Goal: Use online tool/utility: Use online tool/utility

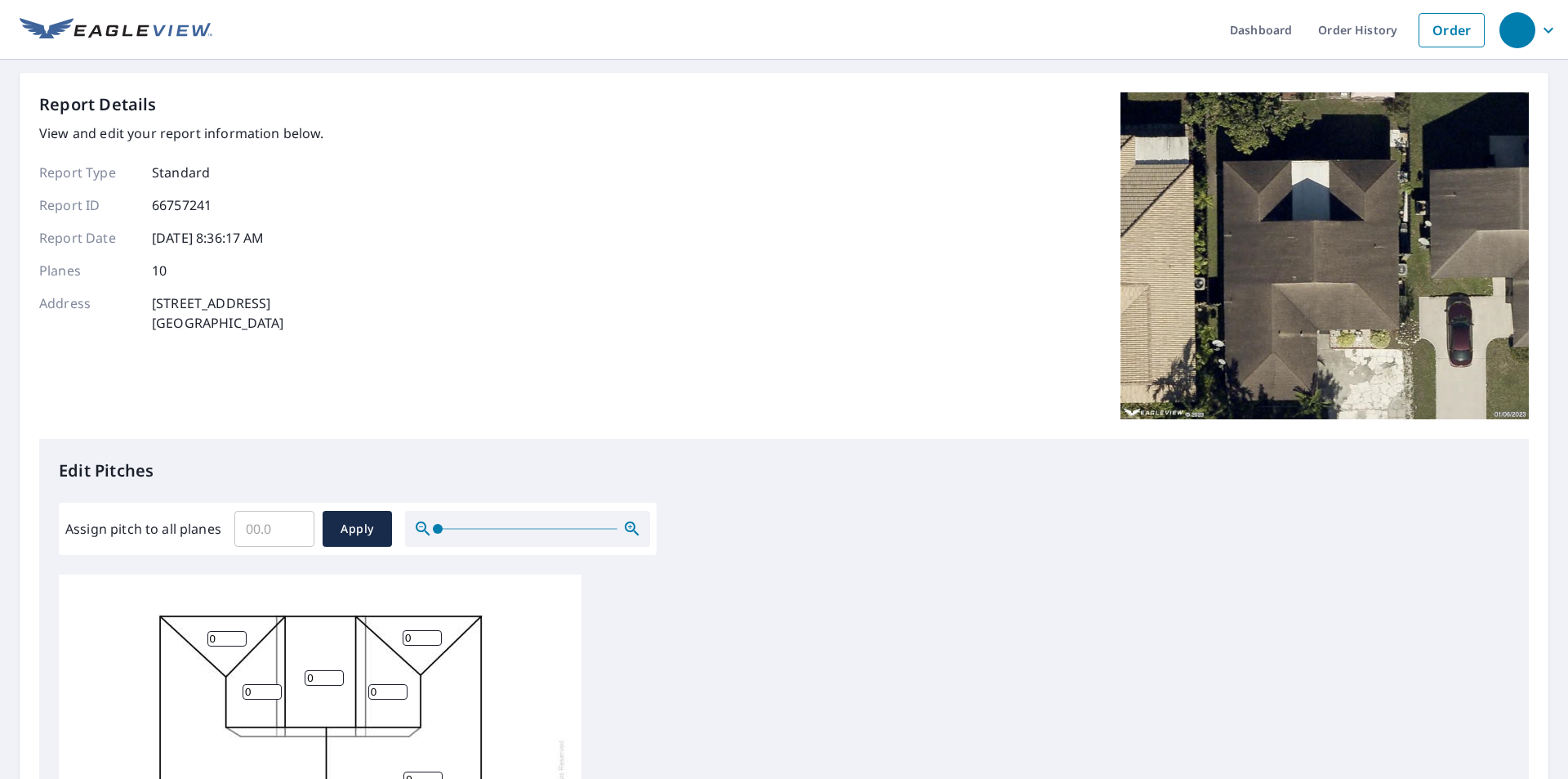
click at [258, 524] on input "Assign pitch to all planes" at bounding box center [274, 528] width 80 height 46
type input "5"
click at [362, 519] on span "Apply" at bounding box center [358, 529] width 43 height 21
type input "5"
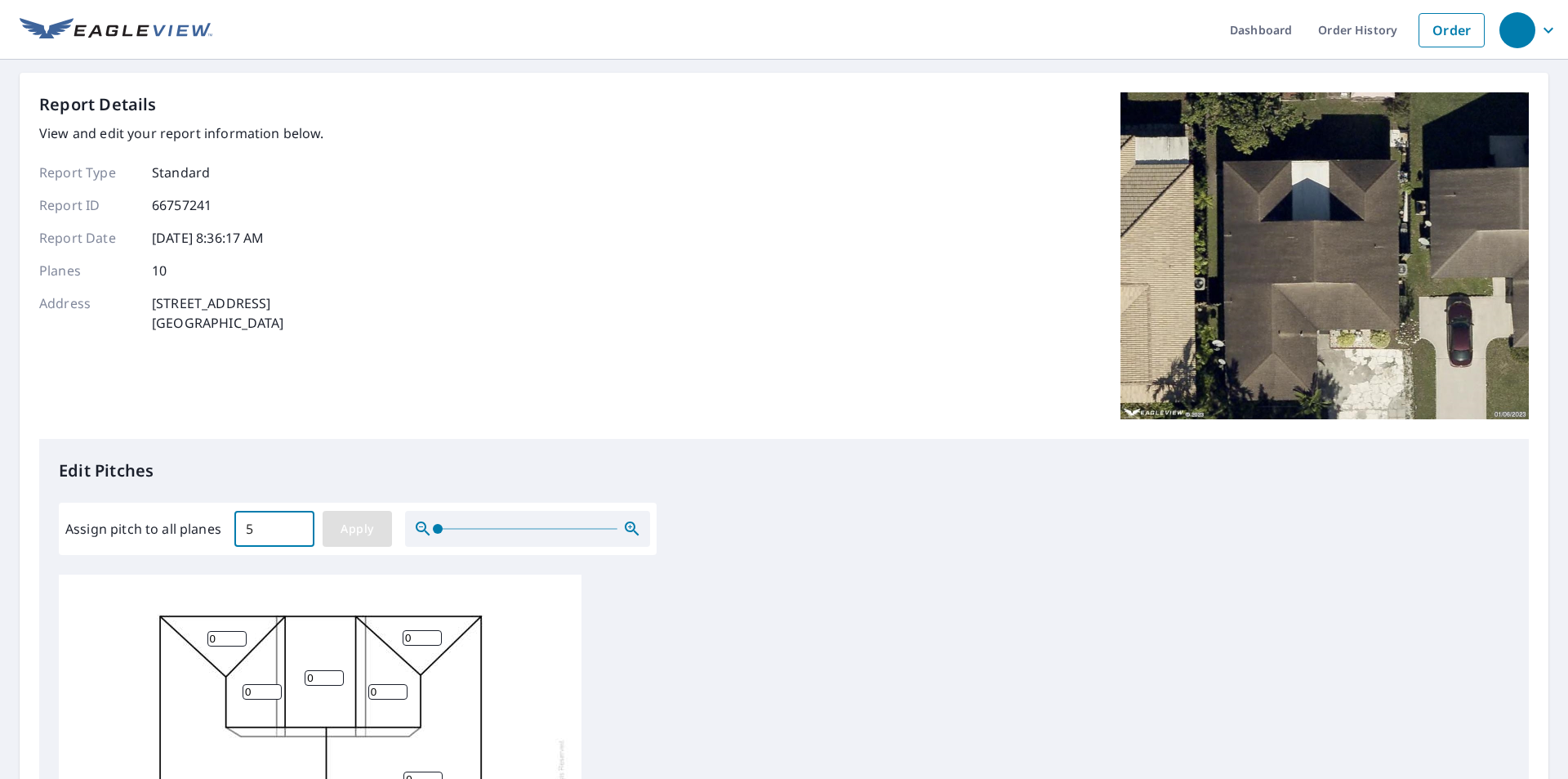
type input "5"
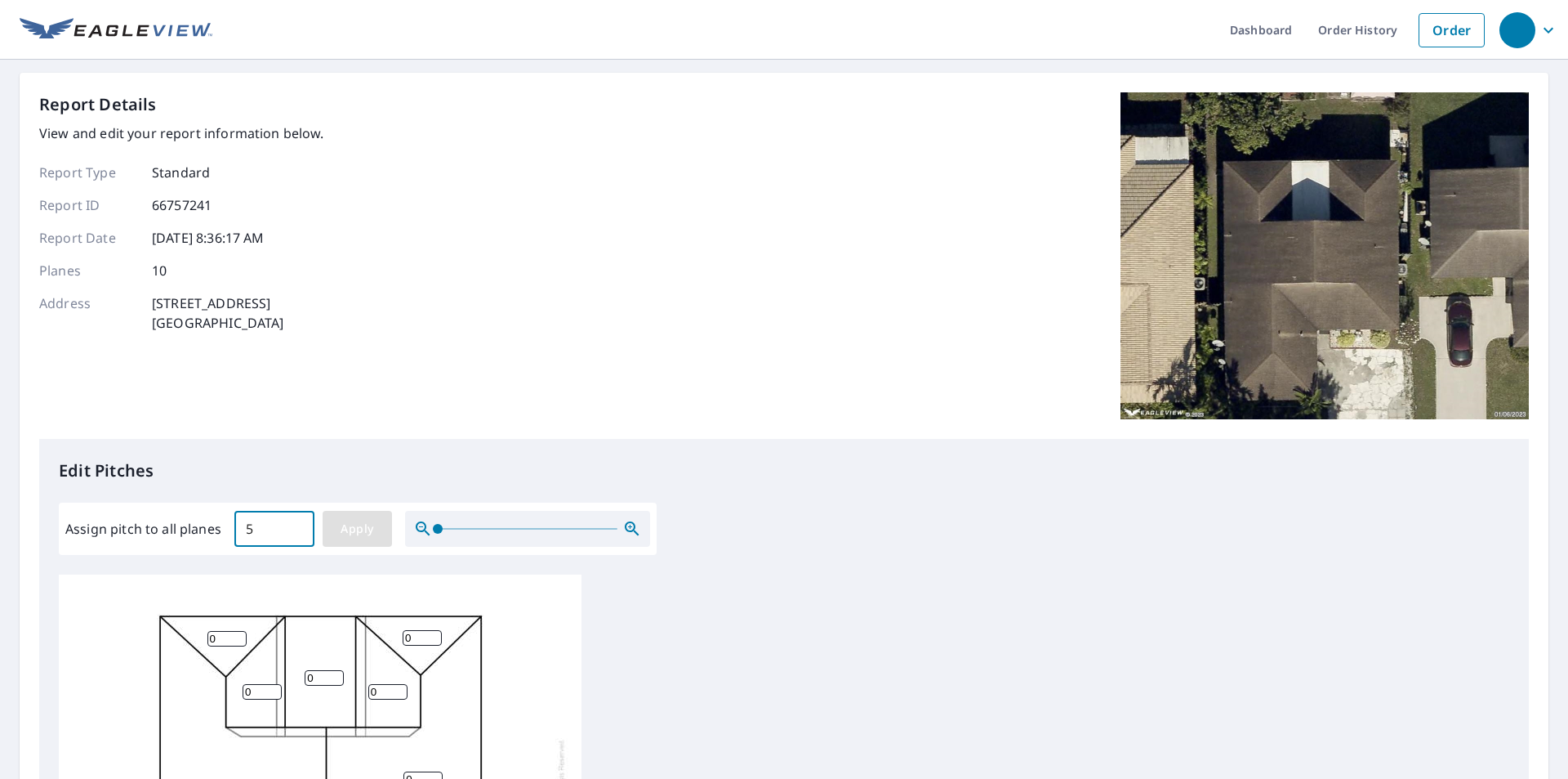
type input "5"
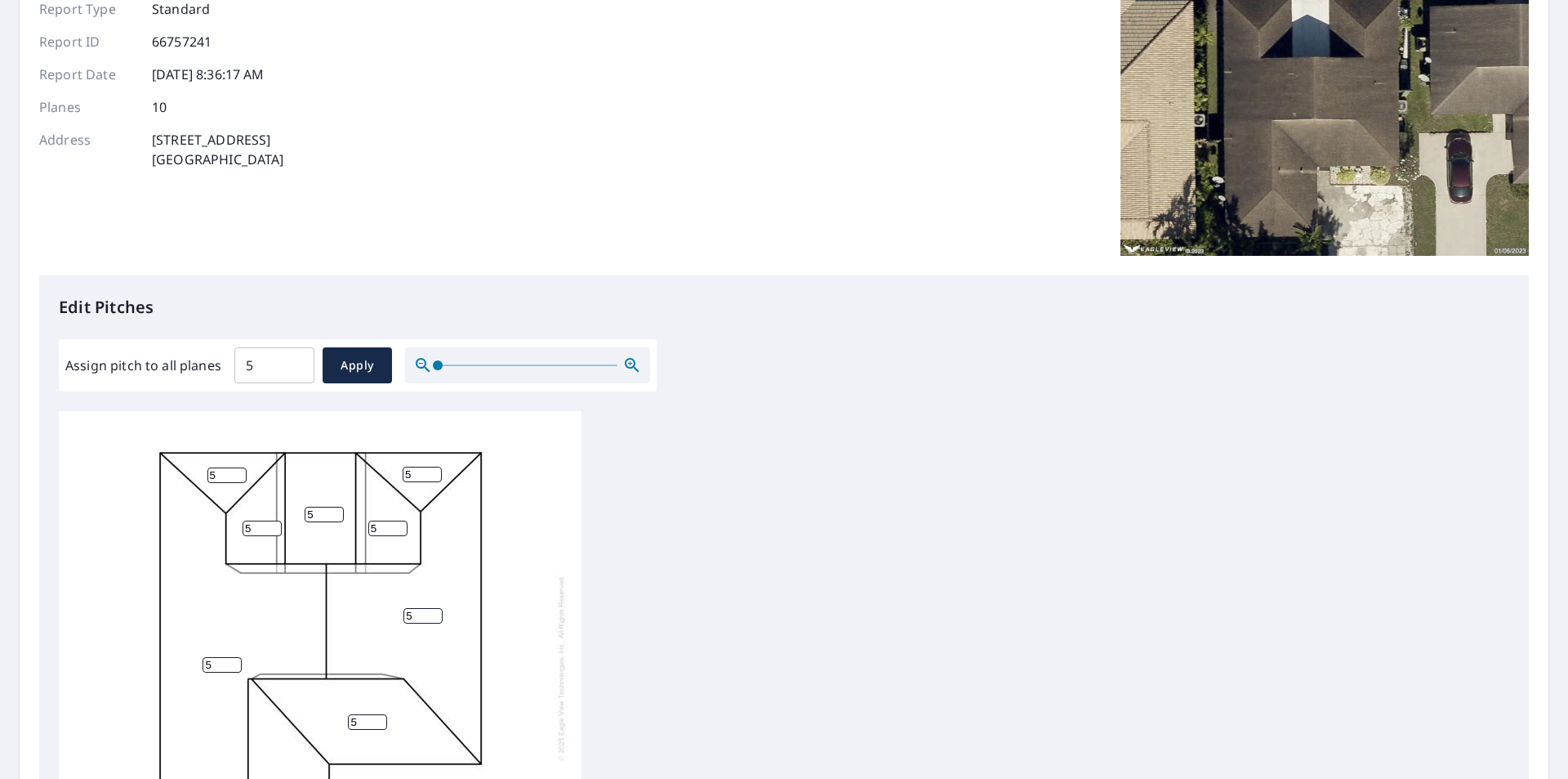
scroll to position [327, 0]
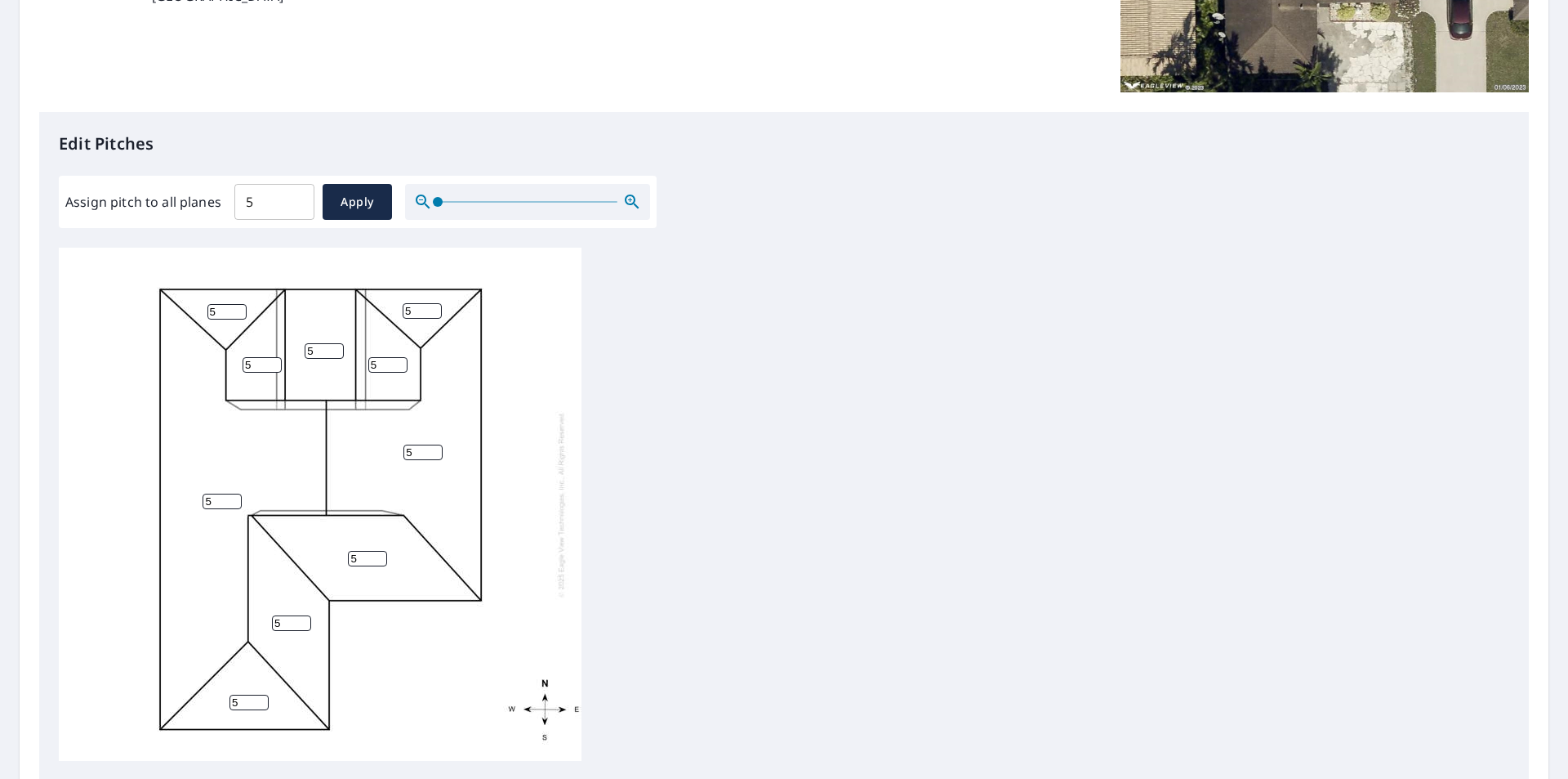
drag, startPoint x: 307, startPoint y: 350, endPoint x: 330, endPoint y: 362, distance: 25.9
click at [309, 351] on input "5" at bounding box center [324, 351] width 39 height 15
type input "0.5"
click at [570, 394] on div "5 5 5 0.5 5 5 5 5 5 5" at bounding box center [320, 504] width 522 height 514
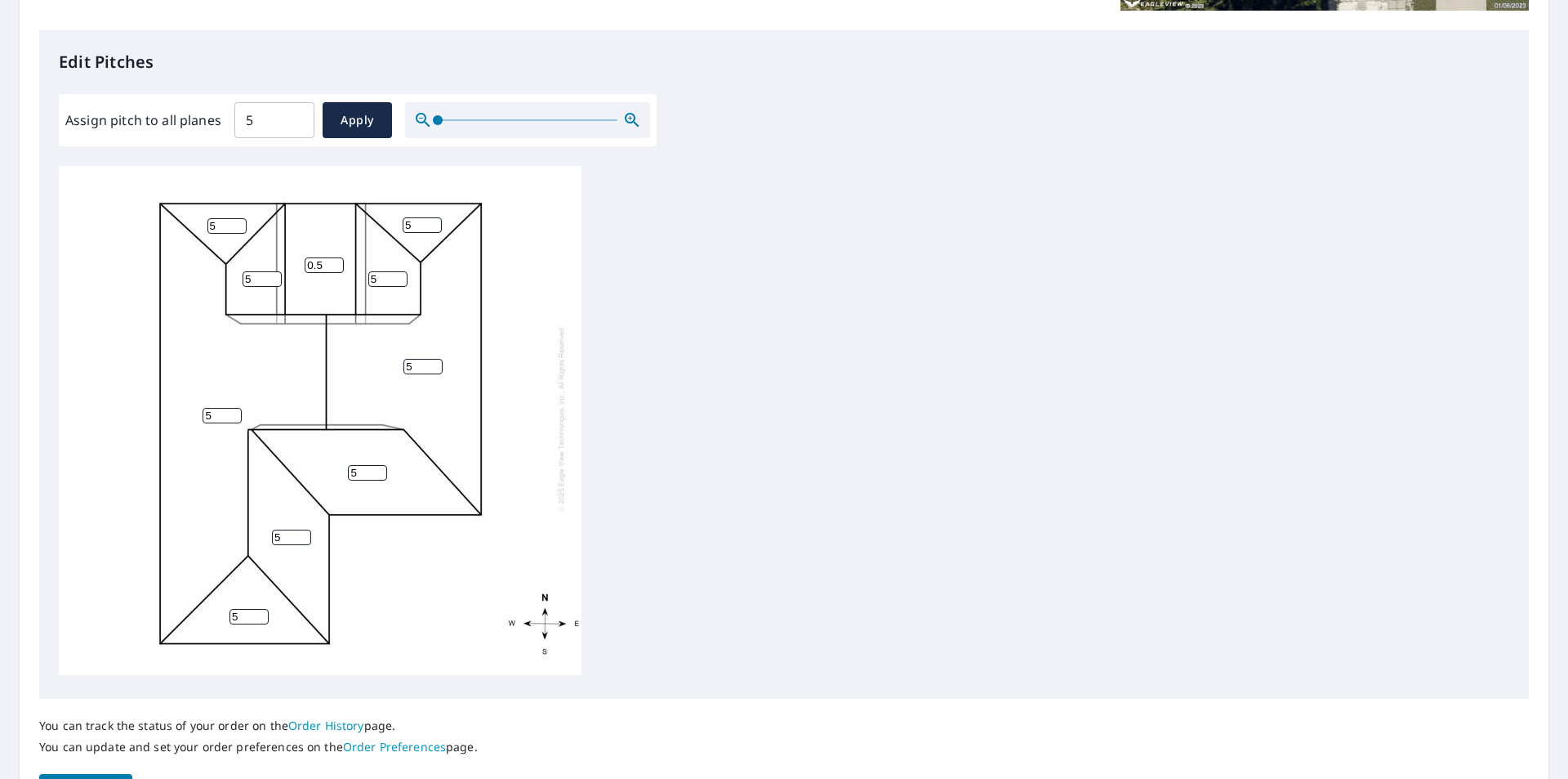
scroll to position [515, 0]
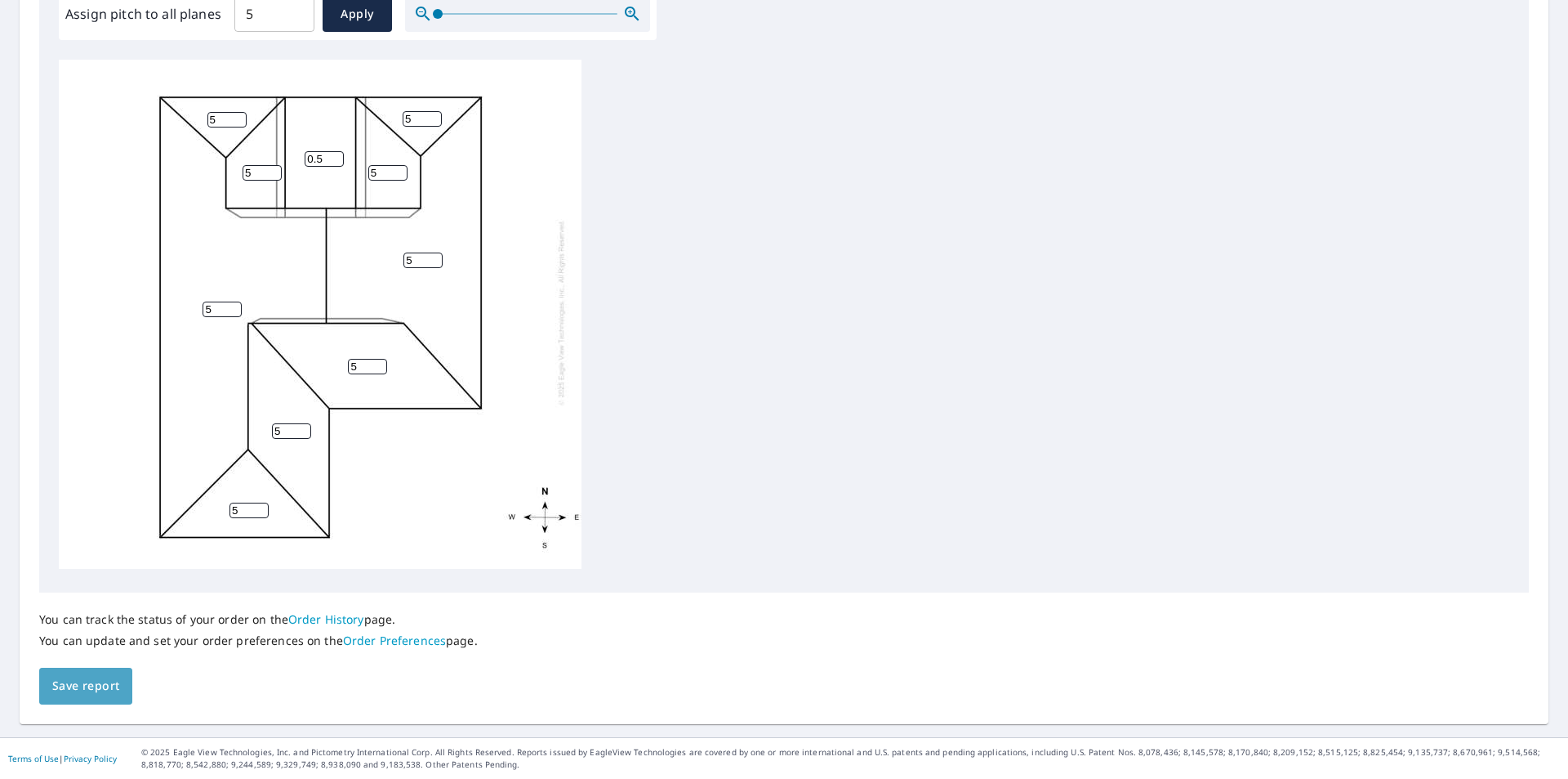
click at [110, 690] on span "Save report" at bounding box center [86, 686] width 67 height 21
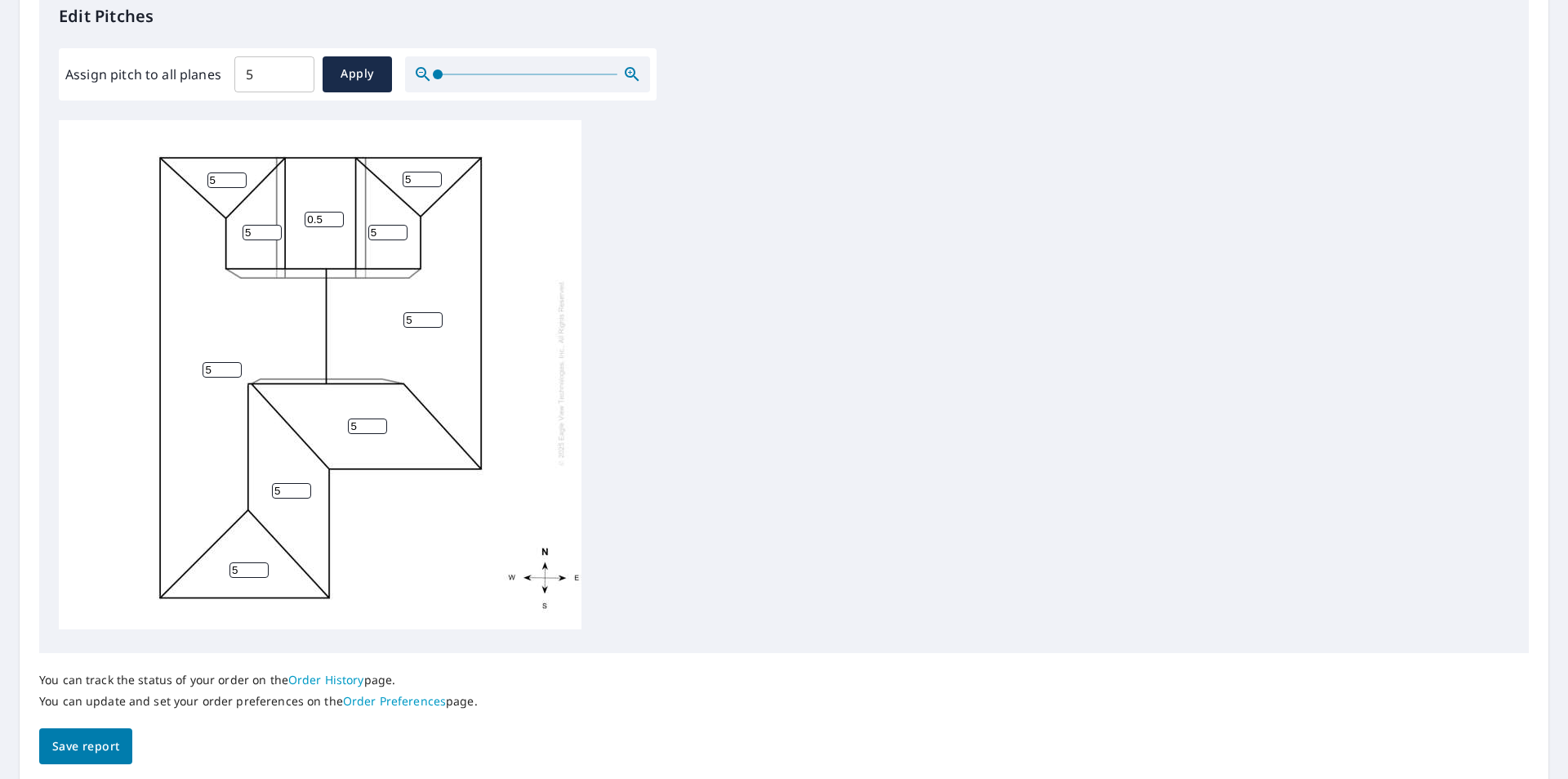
scroll to position [0, 0]
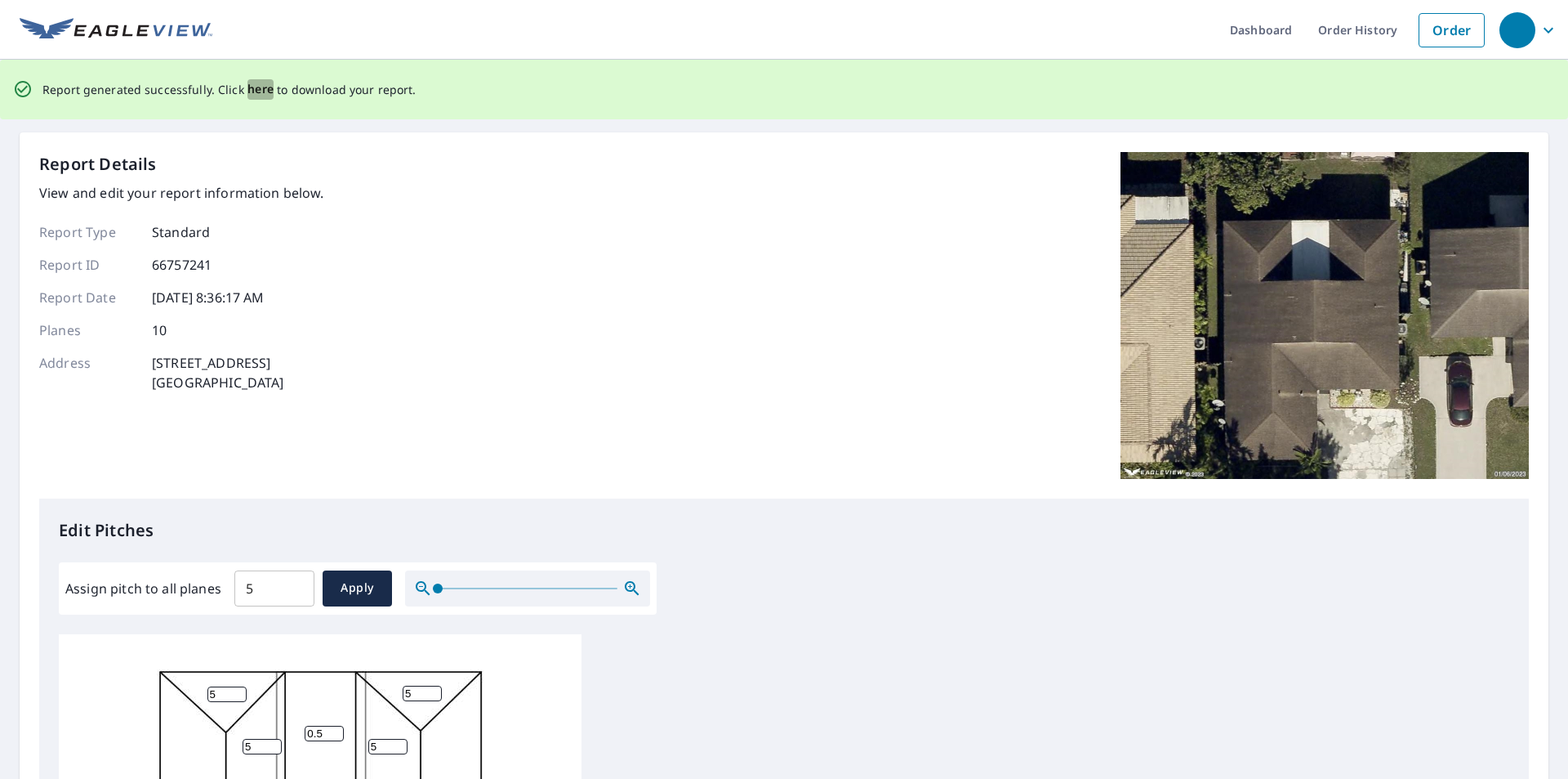
click at [263, 92] on span "here" at bounding box center [261, 90] width 27 height 21
